Goal: Task Accomplishment & Management: Manage account settings

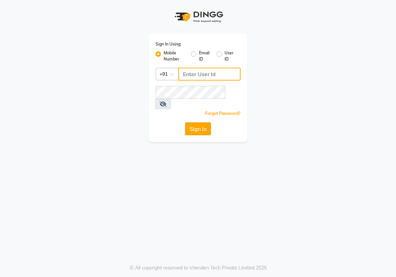
type input "8767365003"
click at [206, 122] on button "Sign In" at bounding box center [198, 128] width 26 height 13
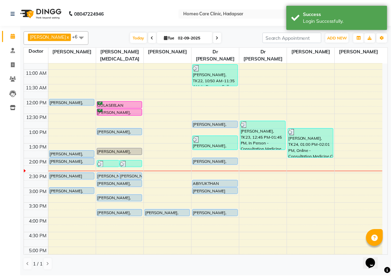
scroll to position [31, 0]
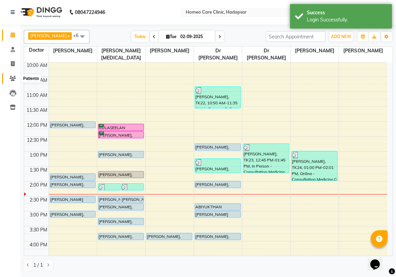
click at [9, 74] on link "Patients" at bounding box center [10, 78] width 16 height 11
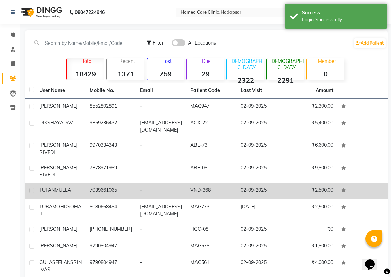
click at [101, 190] on td "7039661065" at bounding box center [111, 191] width 50 height 17
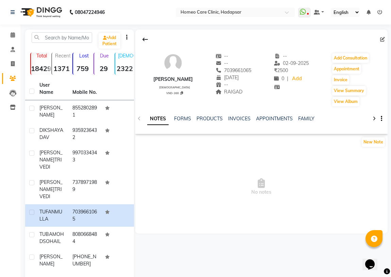
drag, startPoint x: 219, startPoint y: 70, endPoint x: 251, endPoint y: 69, distance: 31.6
click at [251, 69] on div "[PERSON_NAME] [DEMOGRAPHIC_DATA] VND-368 -- -- 7039661065 [DATE] -- RAIGAD -- […" at bounding box center [261, 76] width 252 height 61
copy span "7039661065"
click at [142, 41] on icon at bounding box center [144, 39] width 5 height 5
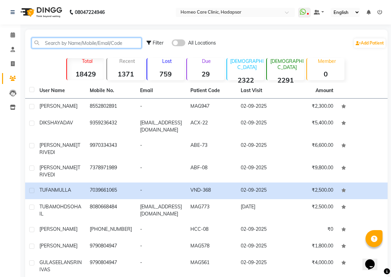
click at [101, 41] on input "text" at bounding box center [87, 43] width 110 height 11
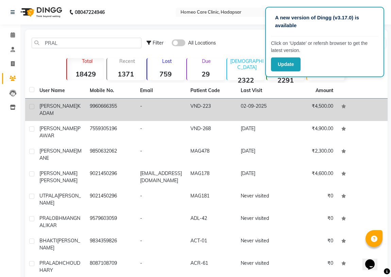
click at [118, 111] on td "9960666355" at bounding box center [111, 110] width 50 height 22
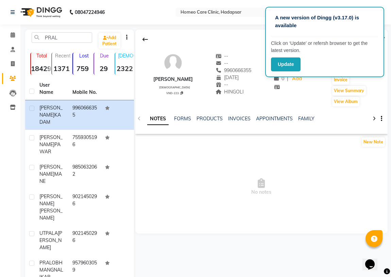
drag, startPoint x: 225, startPoint y: 71, endPoint x: 260, endPoint y: 71, distance: 35.4
click at [260, 71] on div "[PERSON_NAME] [DEMOGRAPHIC_DATA] VND-223 -- -- 9960666355 [DATE] -- HINGOLI -- …" at bounding box center [261, 76] width 252 height 61
copy span "9960666355"
click at [141, 37] on button at bounding box center [145, 39] width 14 height 13
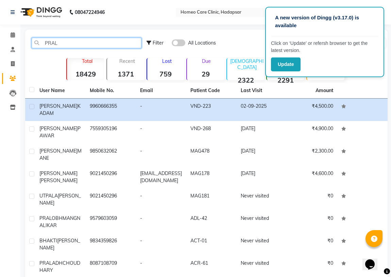
click at [87, 43] on input "PRAL" at bounding box center [87, 43] width 110 height 11
type input "P"
